Goal: Use online tool/utility: Utilize a website feature to perform a specific function

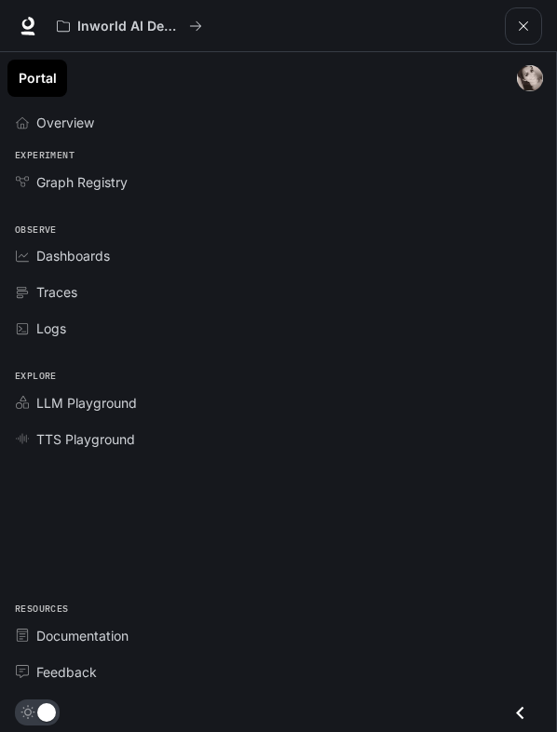
click at [38, 83] on link "Portal" at bounding box center [37, 78] width 60 height 37
click at [533, 82] on img "main menu drawer" at bounding box center [530, 78] width 26 height 26
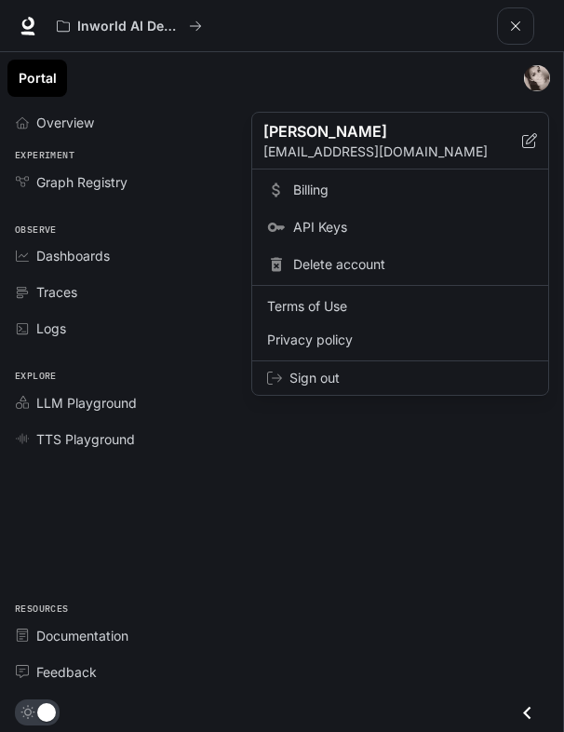
click at [104, 404] on div at bounding box center [282, 366] width 564 height 732
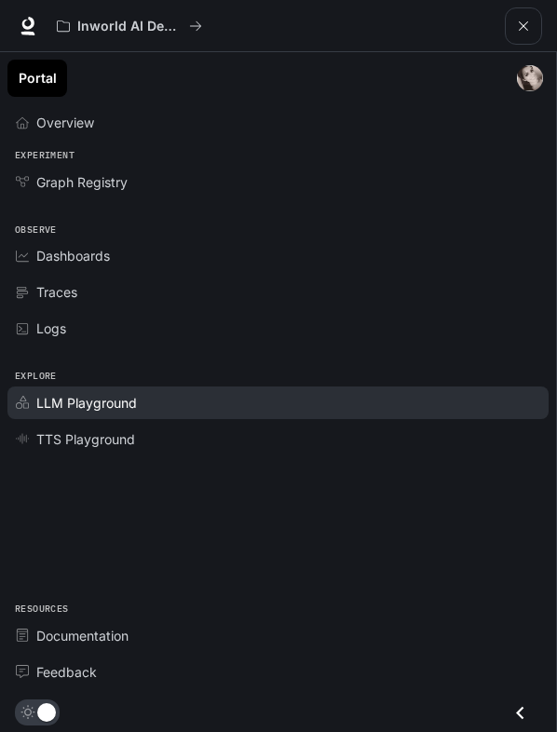
click at [131, 399] on span "LLM Playground" at bounding box center [86, 403] width 101 height 20
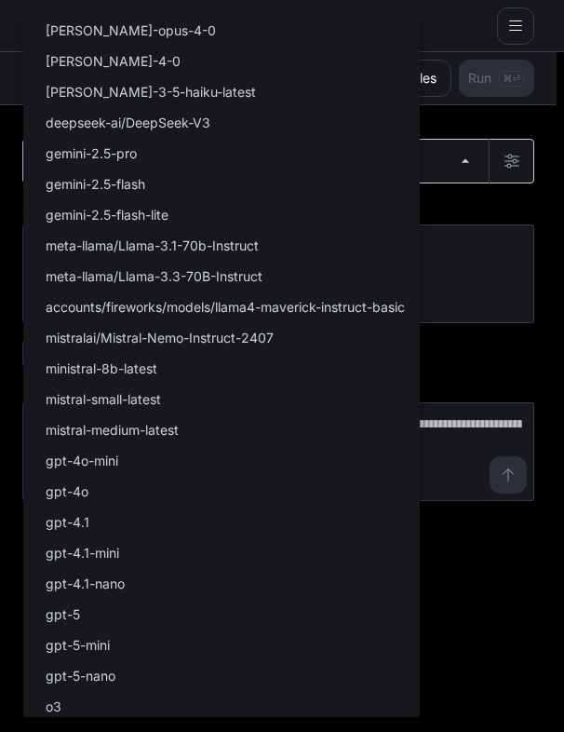
click at [297, 176] on body "Skip to main content Inworld AI Demos Documentation Documentation Portal Overvi…" at bounding box center [282, 366] width 564 height 733
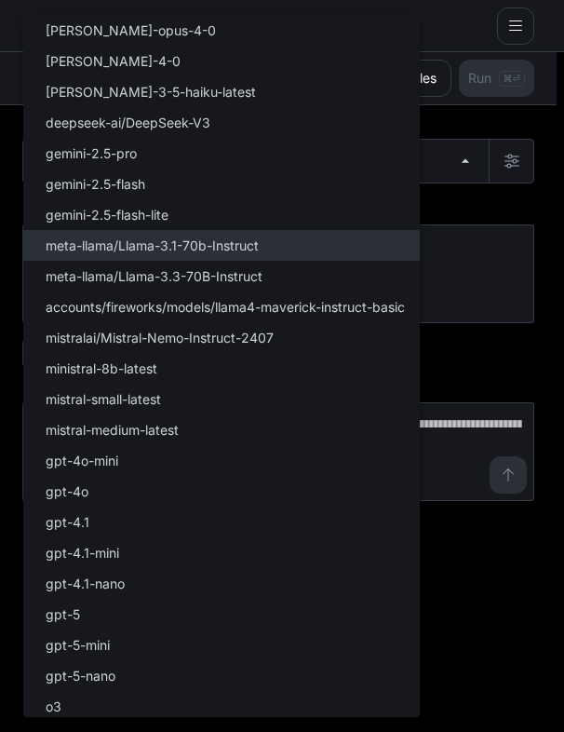
click at [296, 251] on li "meta-llama/Llama-3.1-70b-Instruct" at bounding box center [221, 245] width 397 height 31
type input "**********"
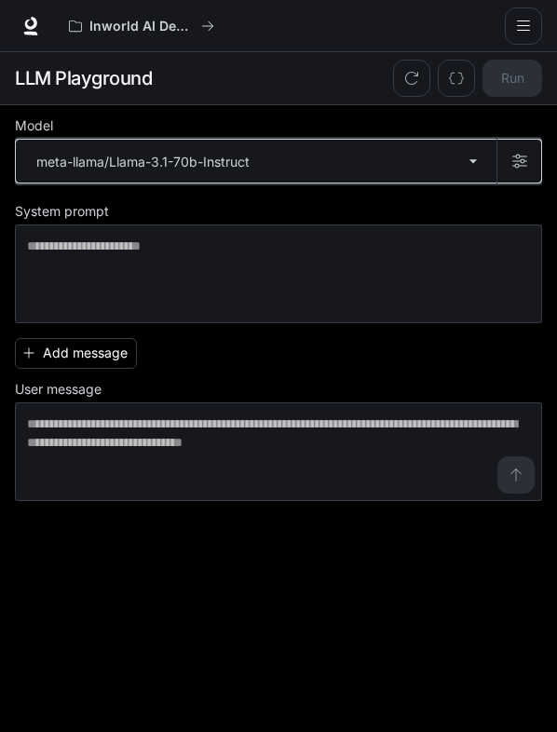
click at [522, 161] on icon "button" at bounding box center [519, 161] width 15 height 15
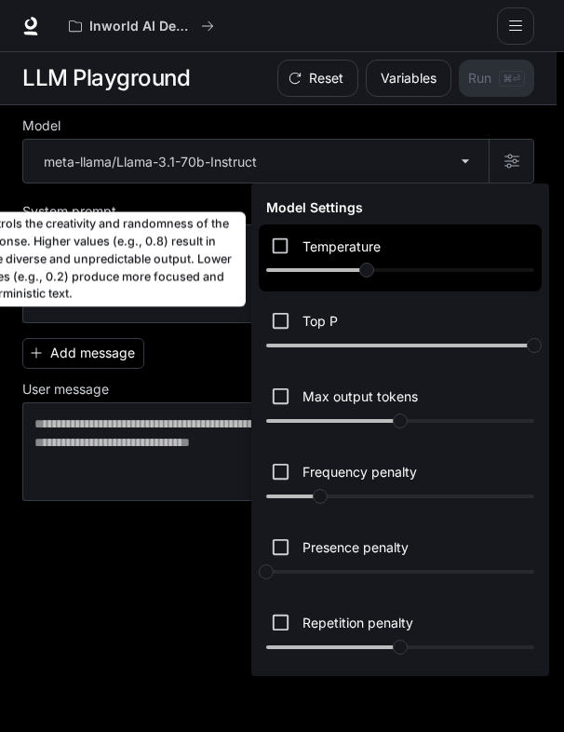
click at [135, 299] on div "Controls the creativity and randomness of the response. Higher values (e.g., 0.…" at bounding box center [105, 259] width 279 height 95
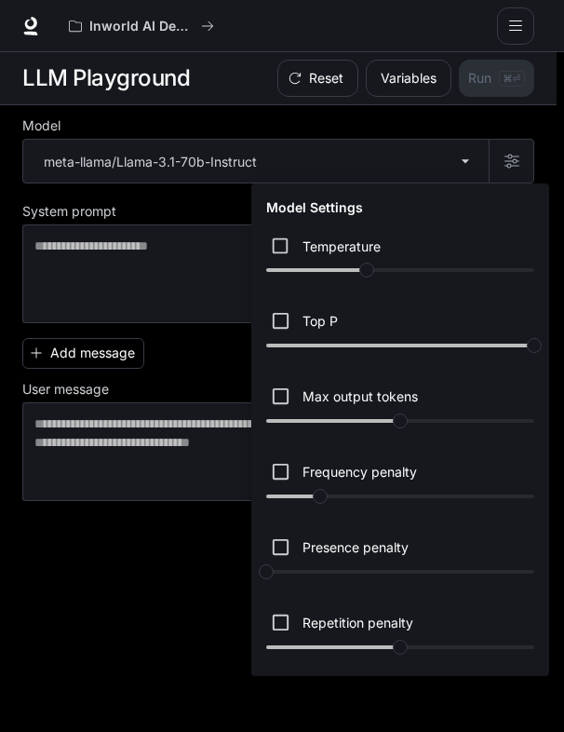
click at [184, 312] on div at bounding box center [282, 366] width 564 height 732
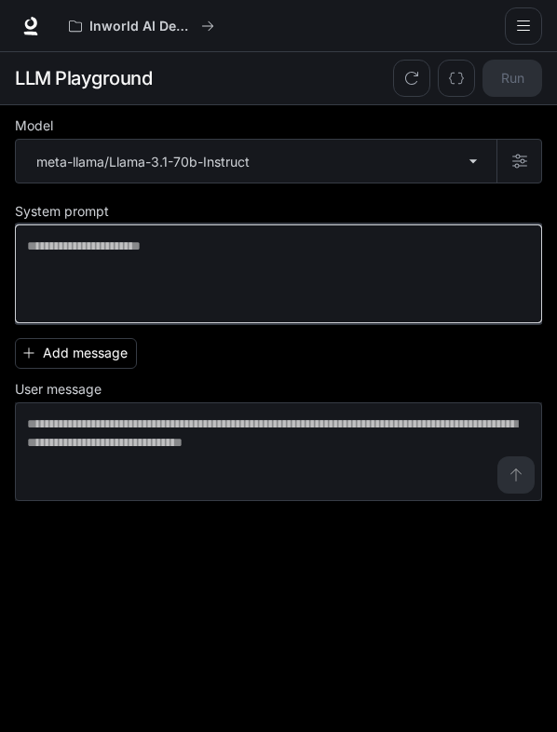
click at [210, 277] on textarea at bounding box center [278, 274] width 503 height 74
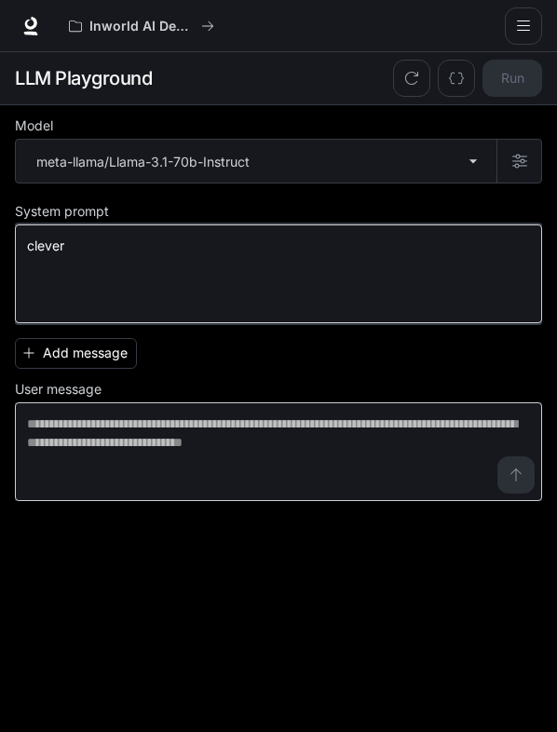
type textarea "******"
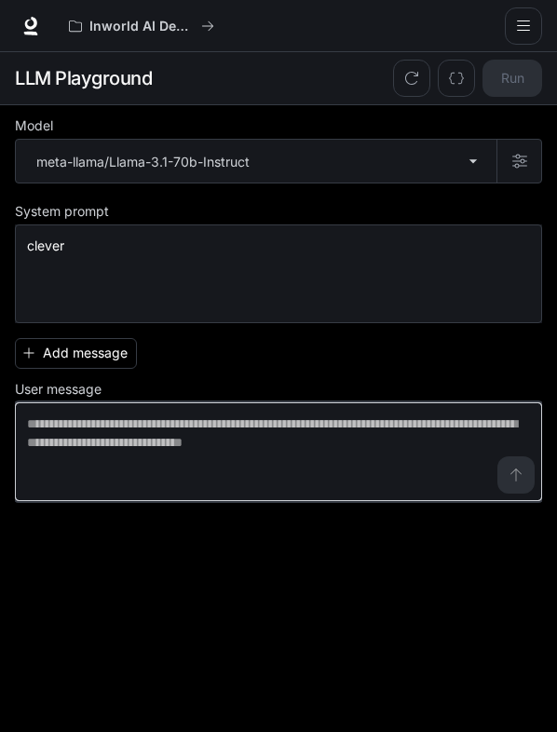
click at [129, 425] on textarea at bounding box center [278, 451] width 503 height 74
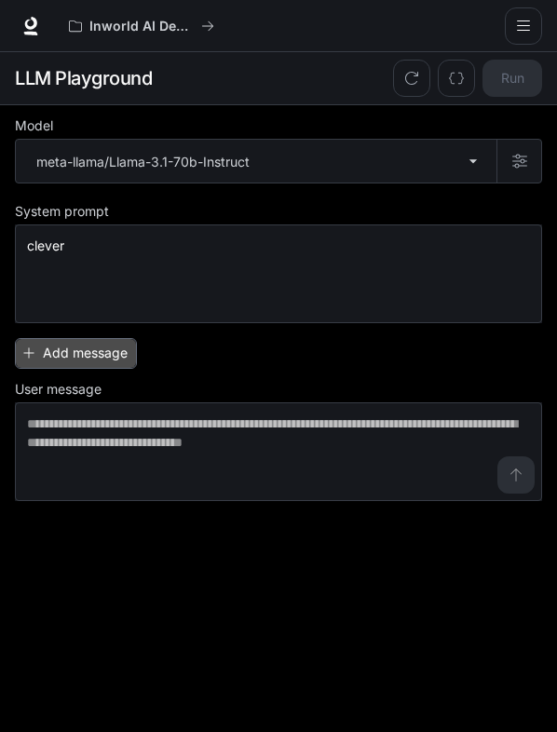
click at [106, 354] on button "Add message" at bounding box center [76, 353] width 122 height 31
